Goal: Task Accomplishment & Management: Use online tool/utility

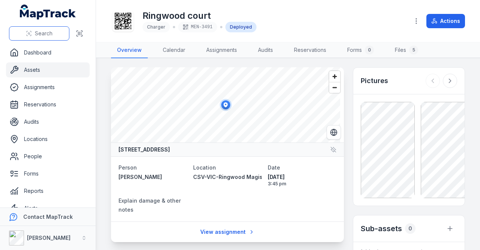
click at [51, 33] on span "Search" at bounding box center [44, 34] width 18 height 8
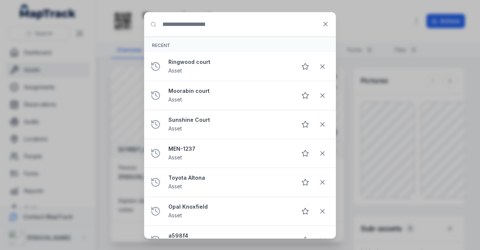
click at [187, 28] on input "Search for anything" at bounding box center [240, 24] width 191 height 24
click at [328, 24] on icon at bounding box center [326, 24] width 8 height 8
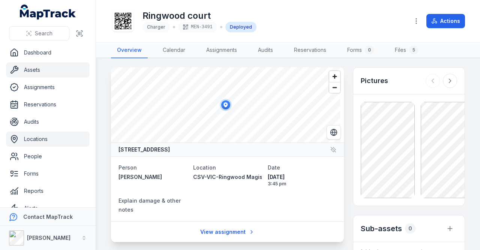
click at [39, 136] on link "Locations" at bounding box center [48, 138] width 84 height 15
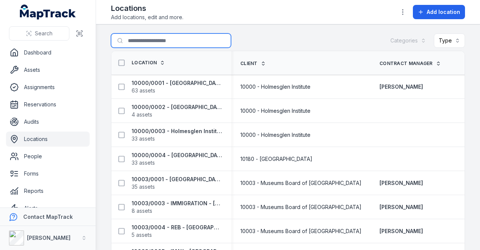
click at [155, 45] on input "Search for locations" at bounding box center [171, 40] width 120 height 14
click at [177, 39] on input "Search for locations" at bounding box center [171, 40] width 120 height 14
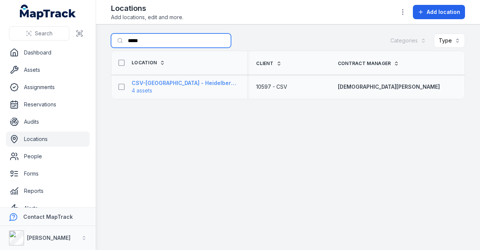
type input "*****"
click at [173, 84] on strong "CSV-[GEOGRAPHIC_DATA] - Heidelberg Magistrates Court" at bounding box center [185, 83] width 107 height 8
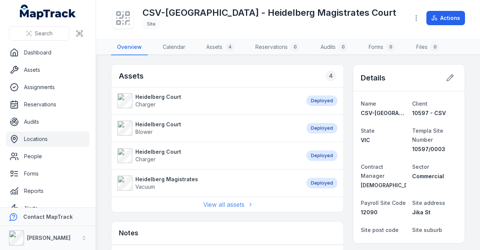
click at [227, 205] on link "View all assets" at bounding box center [227, 204] width 49 height 9
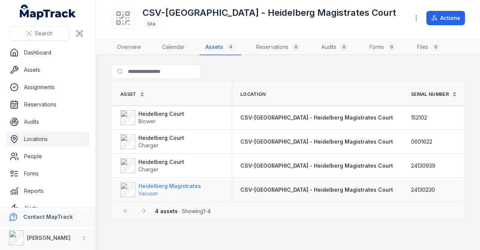
click at [184, 185] on strong "Heidelberg Magistrates" at bounding box center [170, 186] width 63 height 8
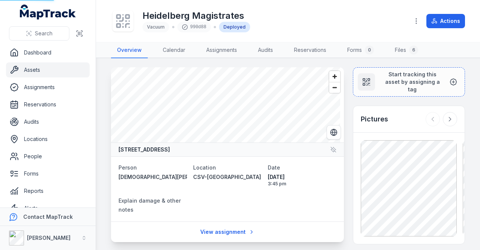
click at [128, 190] on dl "Person [DEMOGRAPHIC_DATA][PERSON_NAME] Location CSV-[GEOGRAPHIC_DATA] - [GEOGRA…" at bounding box center [228, 189] width 218 height 53
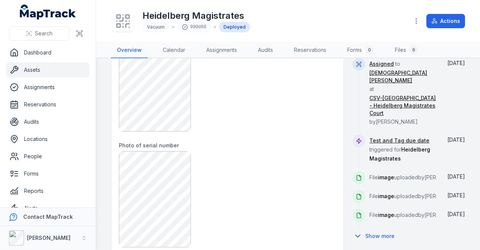
scroll to position [338, 0]
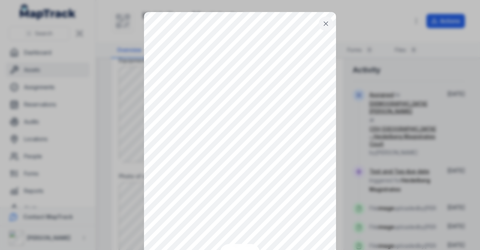
click at [325, 24] on icon at bounding box center [326, 24] width 8 height 8
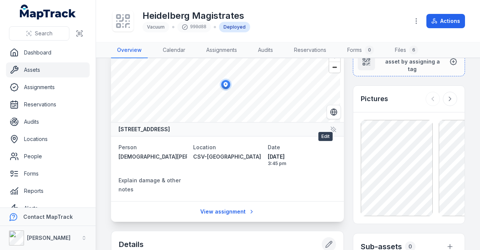
scroll to position [0, 0]
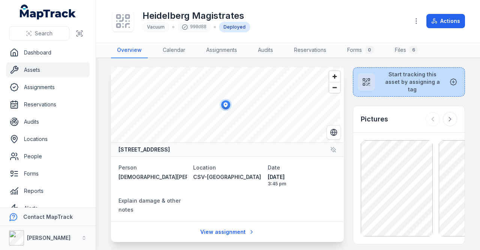
click at [391, 75] on span "Start tracking this asset by assigning a tag" at bounding box center [412, 82] width 63 height 23
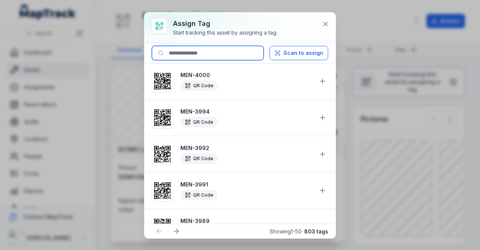
click at [233, 57] on input at bounding box center [208, 53] width 112 height 14
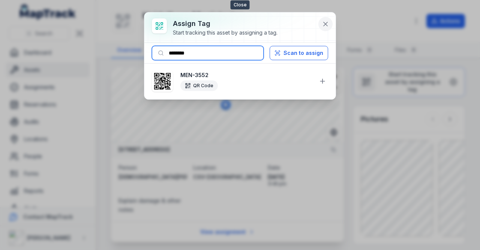
type input "********"
click at [327, 24] on icon at bounding box center [326, 24] width 8 height 8
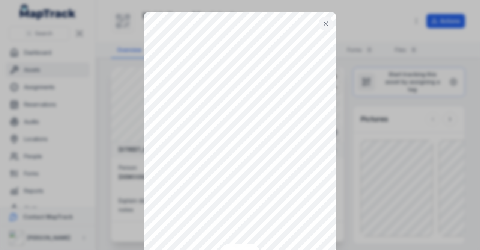
click at [328, 23] on button at bounding box center [326, 24] width 14 height 14
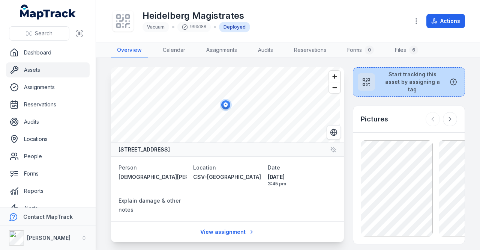
click at [408, 78] on span "Start tracking this asset by assigning a tag" at bounding box center [412, 82] width 63 height 23
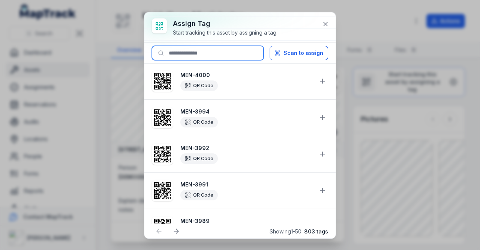
click at [201, 54] on input at bounding box center [208, 53] width 112 height 14
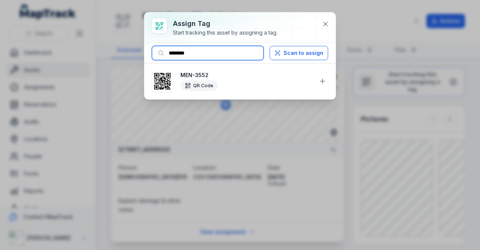
type input "********"
click at [229, 80] on span "QR Code" at bounding box center [247, 85] width 132 height 11
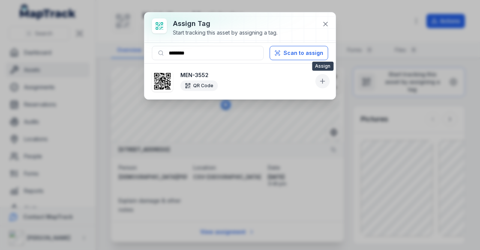
click at [322, 81] on icon at bounding box center [323, 81] width 8 height 8
